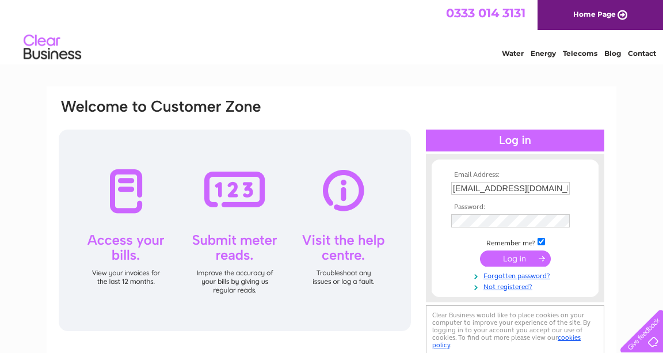
drag, startPoint x: 506, startPoint y: 263, endPoint x: 506, endPoint y: 254, distance: 9.2
click at [506, 262] on input "submit" at bounding box center [515, 258] width 71 height 16
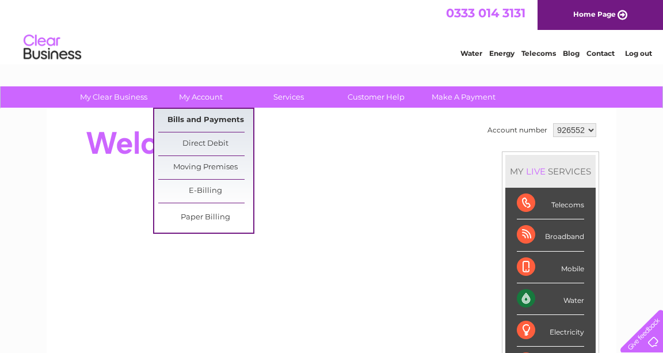
click at [211, 116] on link "Bills and Payments" at bounding box center [205, 120] width 95 height 23
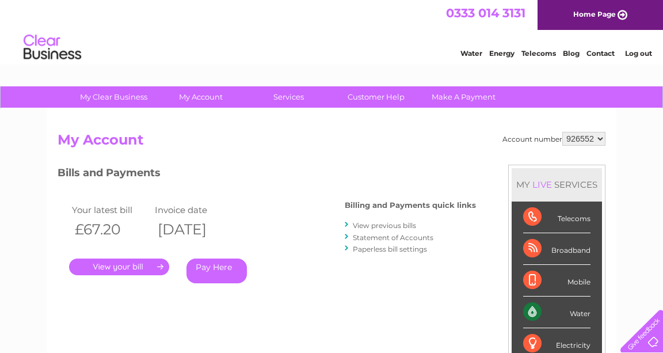
click at [132, 269] on link "." at bounding box center [119, 266] width 100 height 17
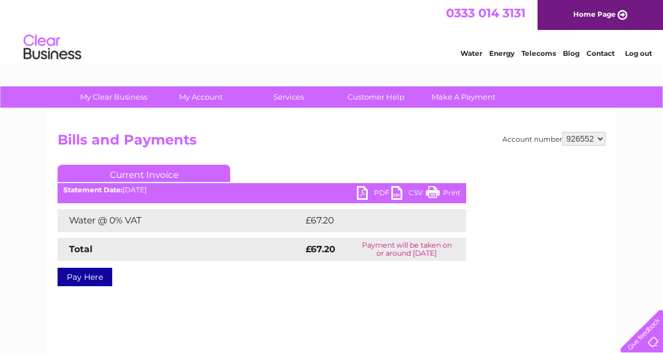
click at [360, 192] on link "PDF" at bounding box center [374, 194] width 35 height 17
